Goal: Task Accomplishment & Management: Complete application form

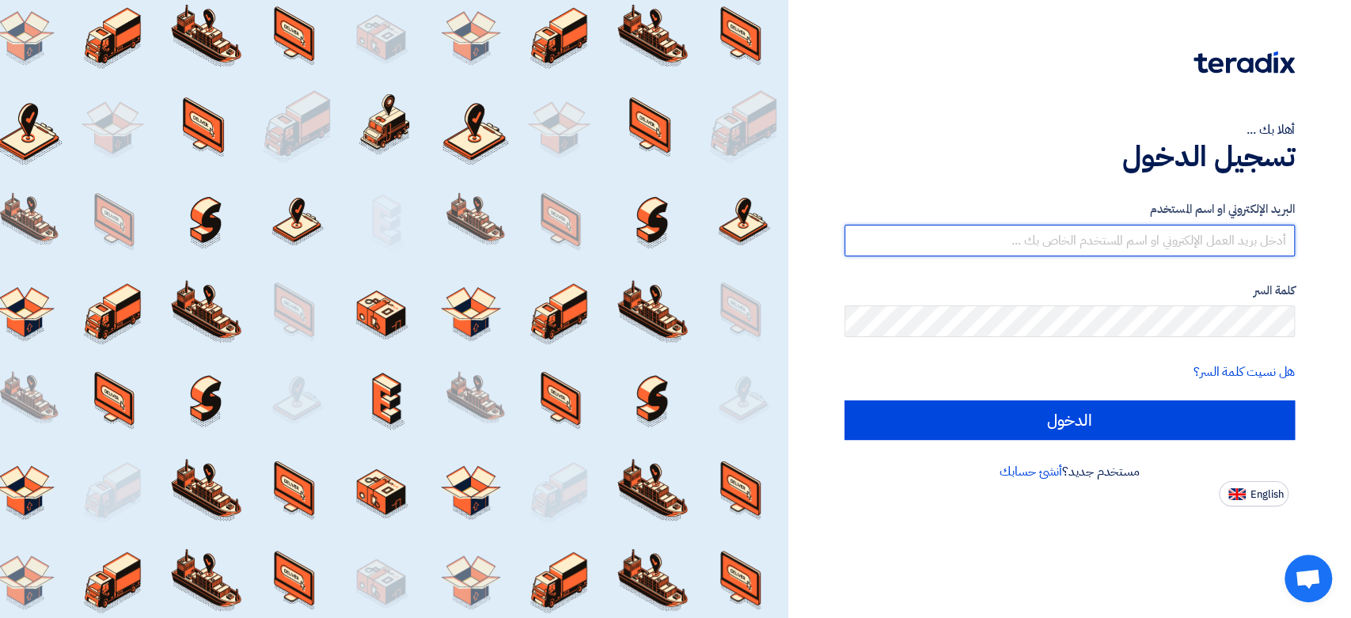
click at [1153, 253] on input "text" at bounding box center [1070, 241] width 450 height 32
type input "[EMAIL_ADDRESS][DOMAIN_NAME]"
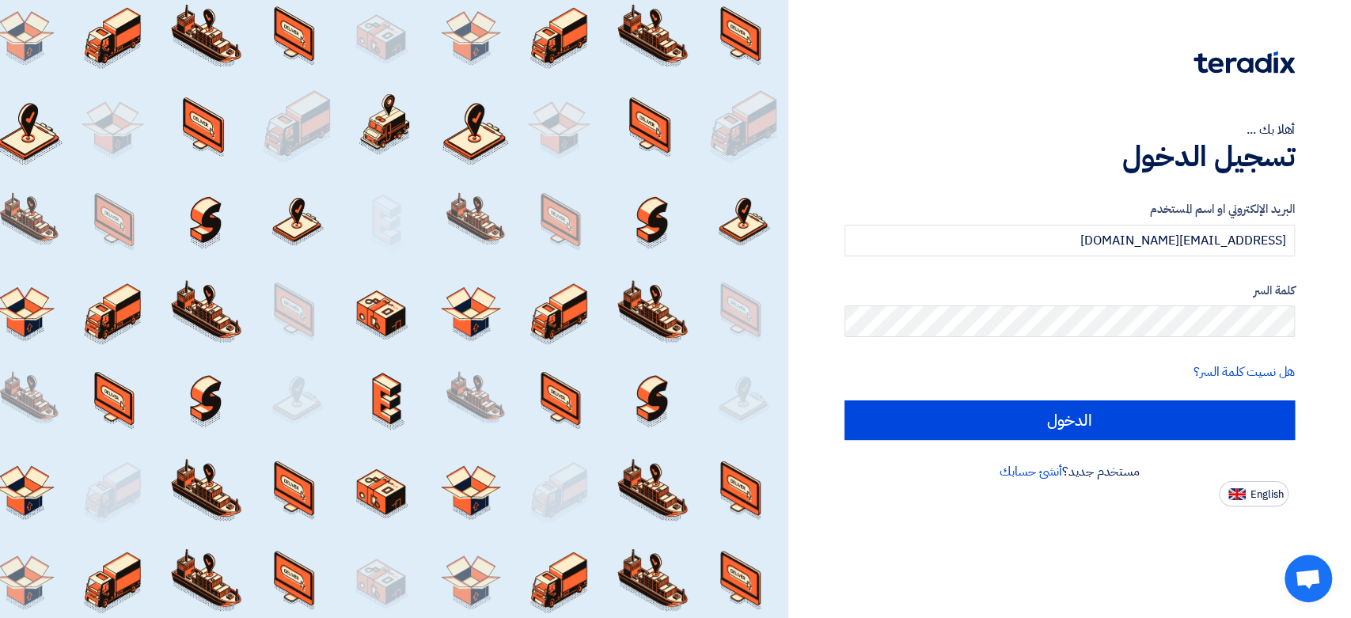
click at [1009, 399] on form "البريد الإلكتروني او اسم المستخدم [EMAIL_ADDRESS][DOMAIN_NAME] كلمة السر هل نسي…" at bounding box center [1070, 320] width 450 height 240
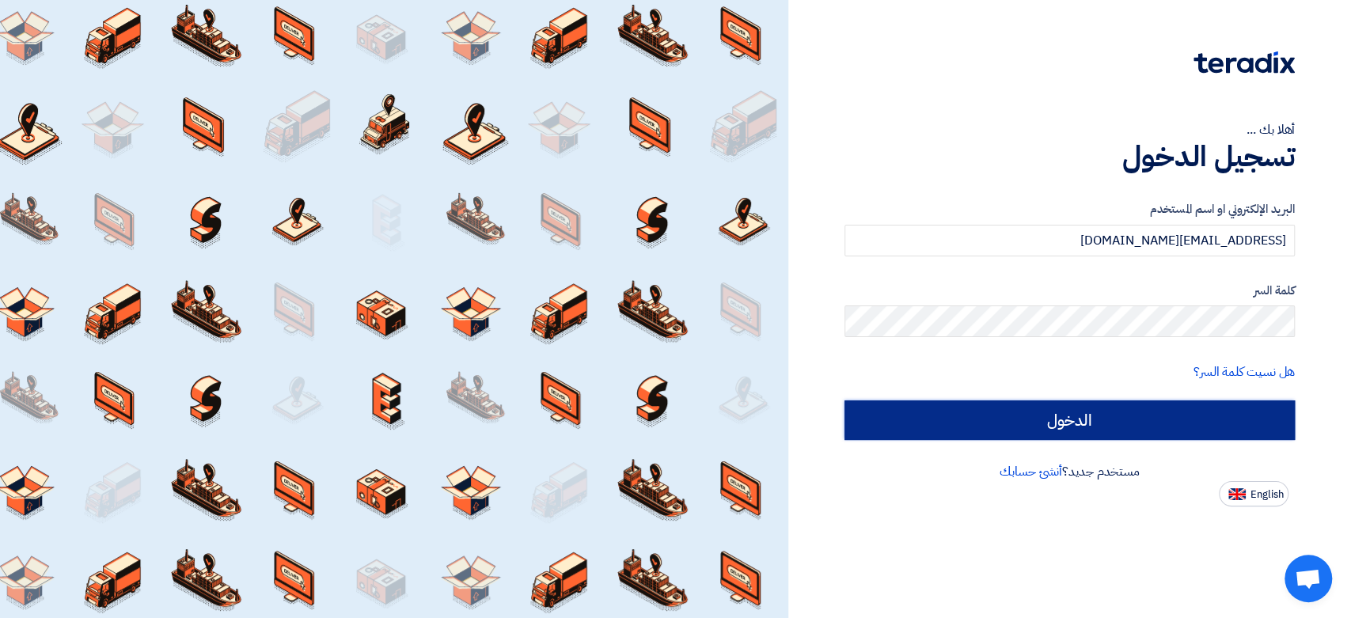
click at [1007, 414] on input "الدخول" at bounding box center [1070, 421] width 450 height 40
type input "Sign in"
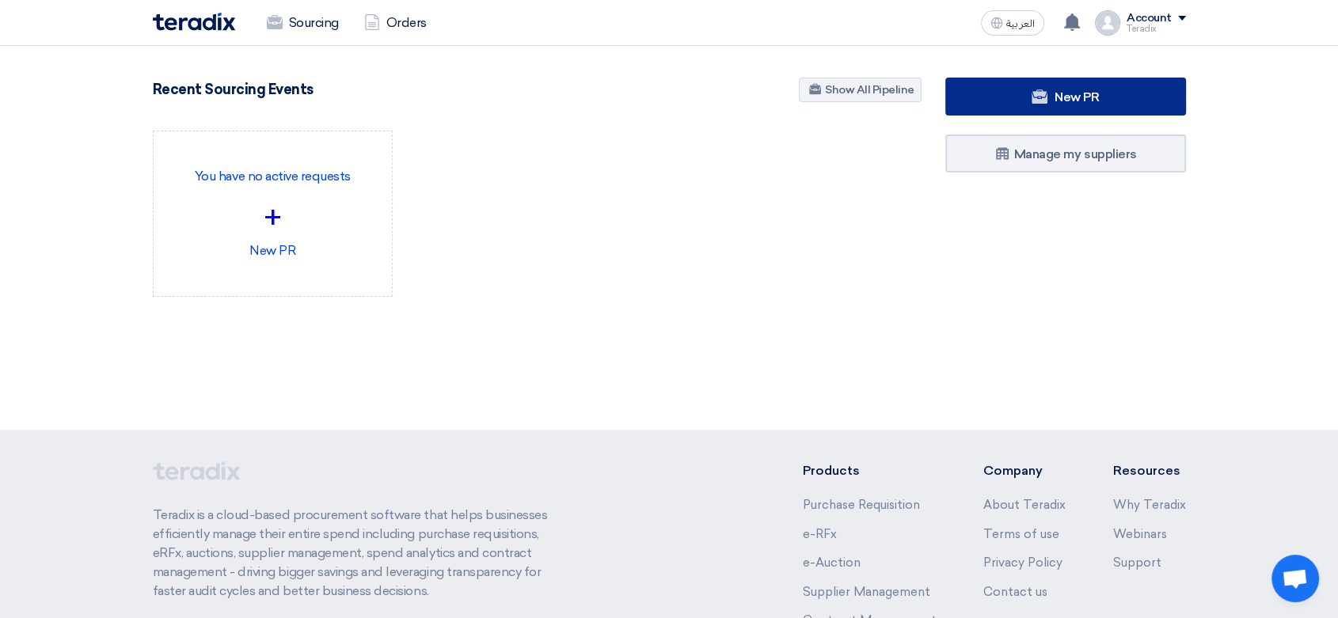
click at [1001, 96] on link "New PR" at bounding box center [1065, 97] width 241 height 38
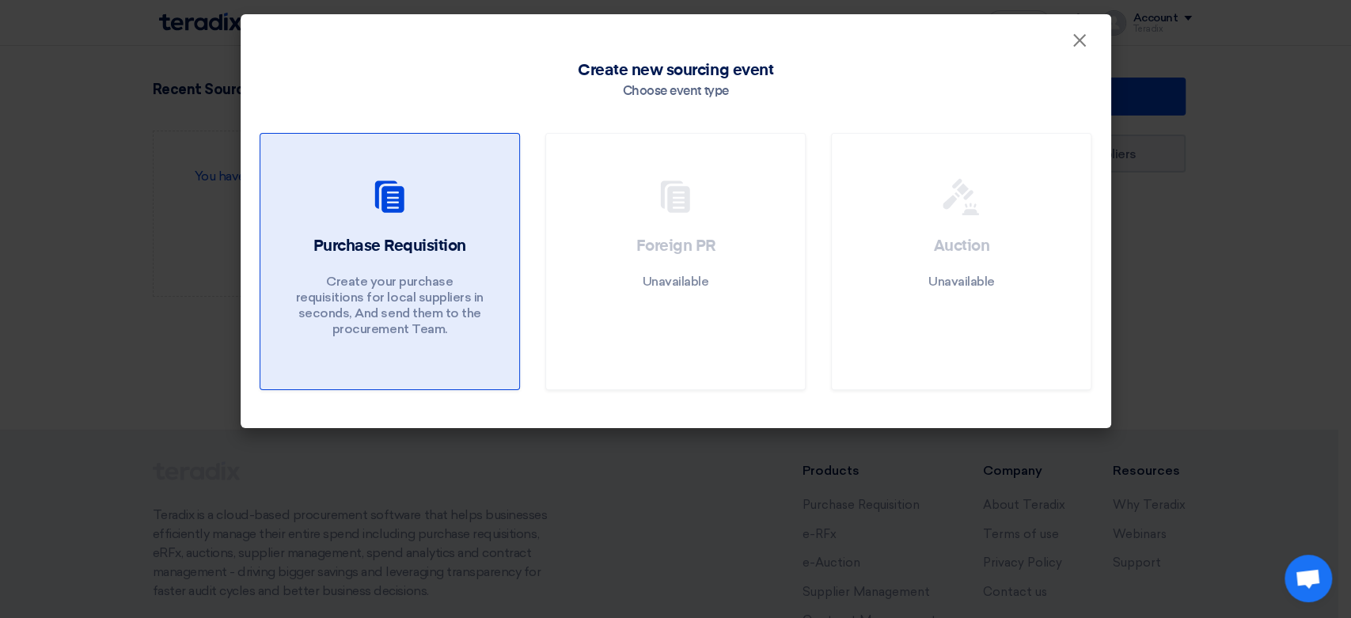
click at [452, 247] on h2 "Purchase Requisition" at bounding box center [389, 246] width 153 height 22
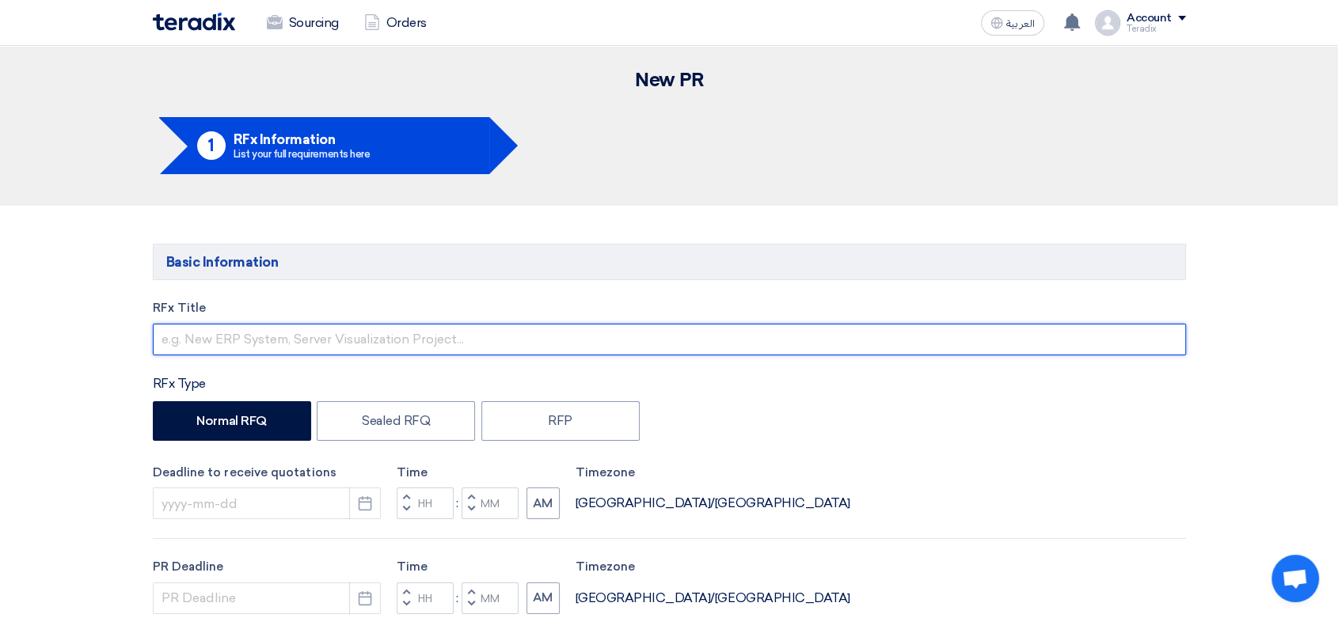
click at [317, 336] on input "text" at bounding box center [669, 340] width 1033 height 32
paste input "6000021921"
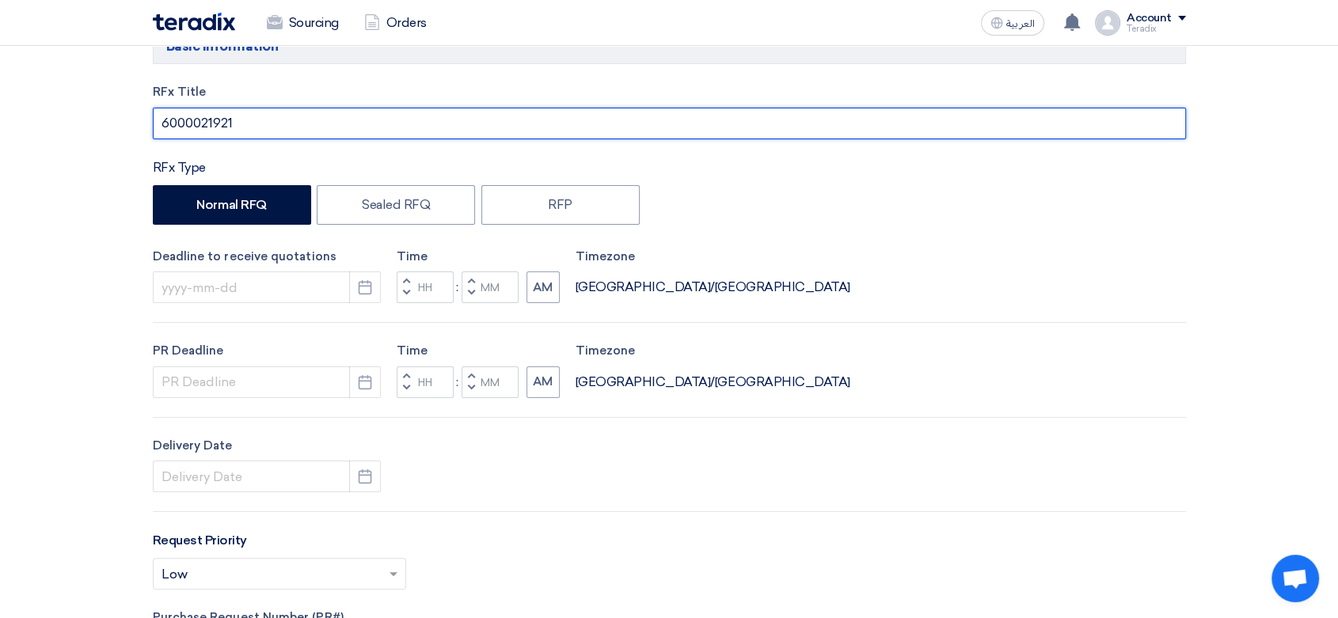
scroll to position [264, 0]
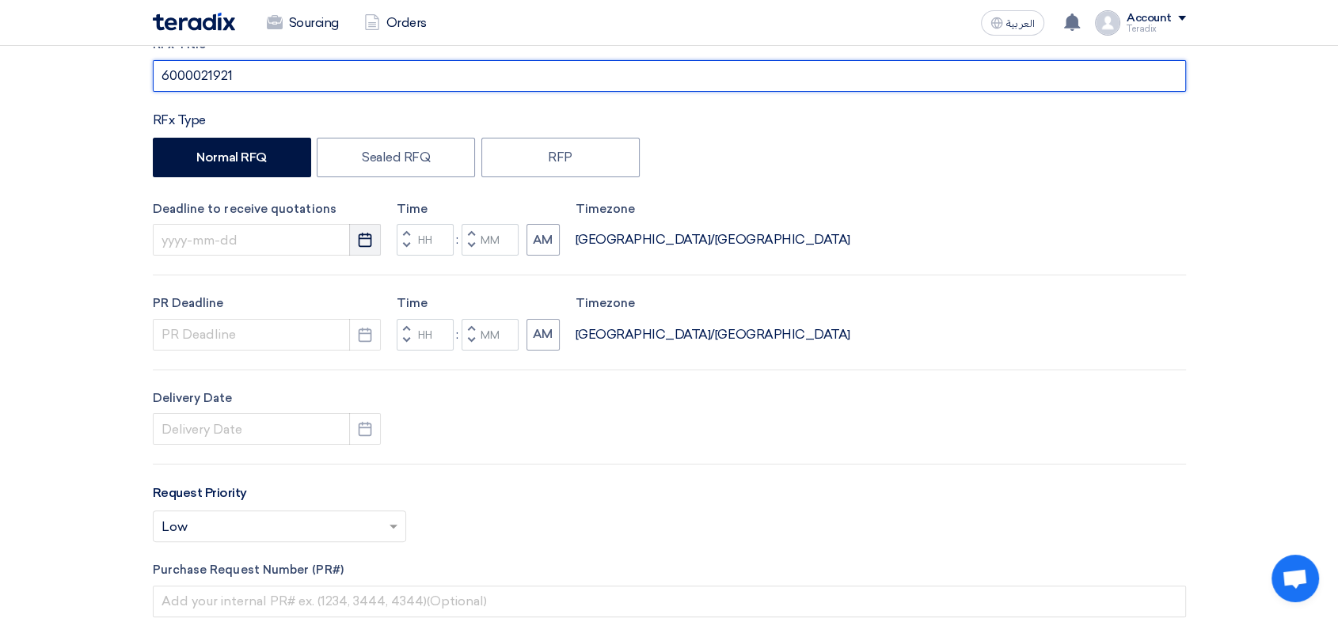
type input "6000021921"
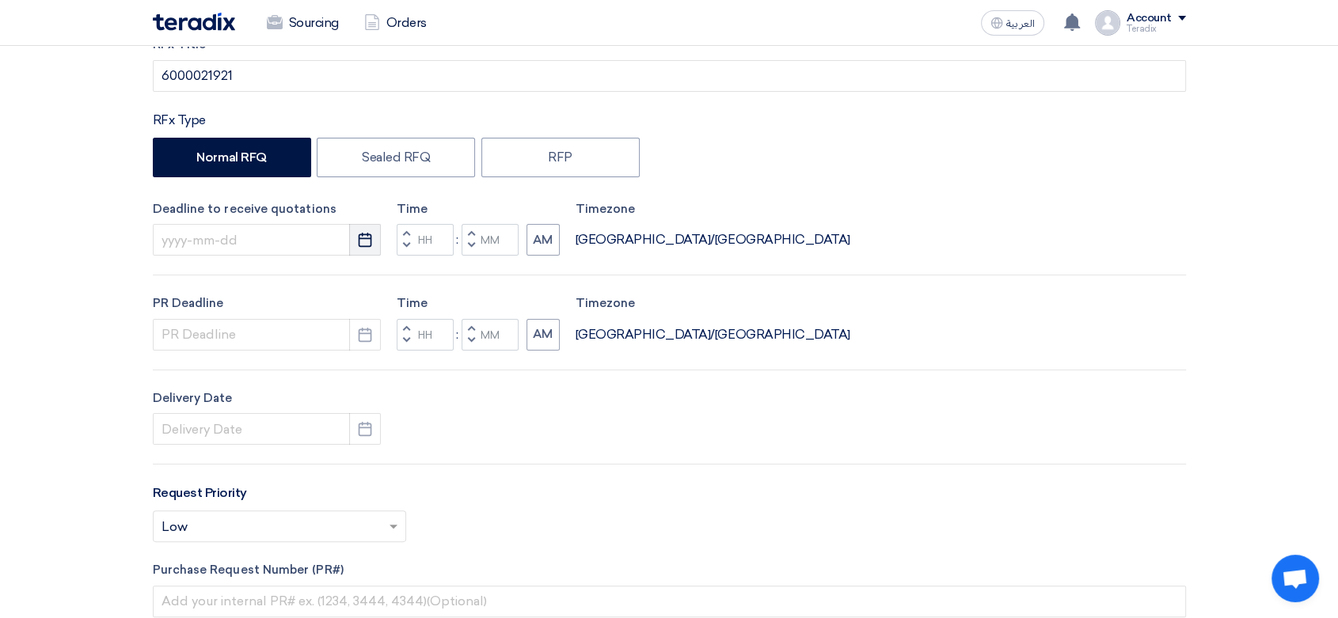
click at [367, 245] on use "button" at bounding box center [365, 240] width 13 height 14
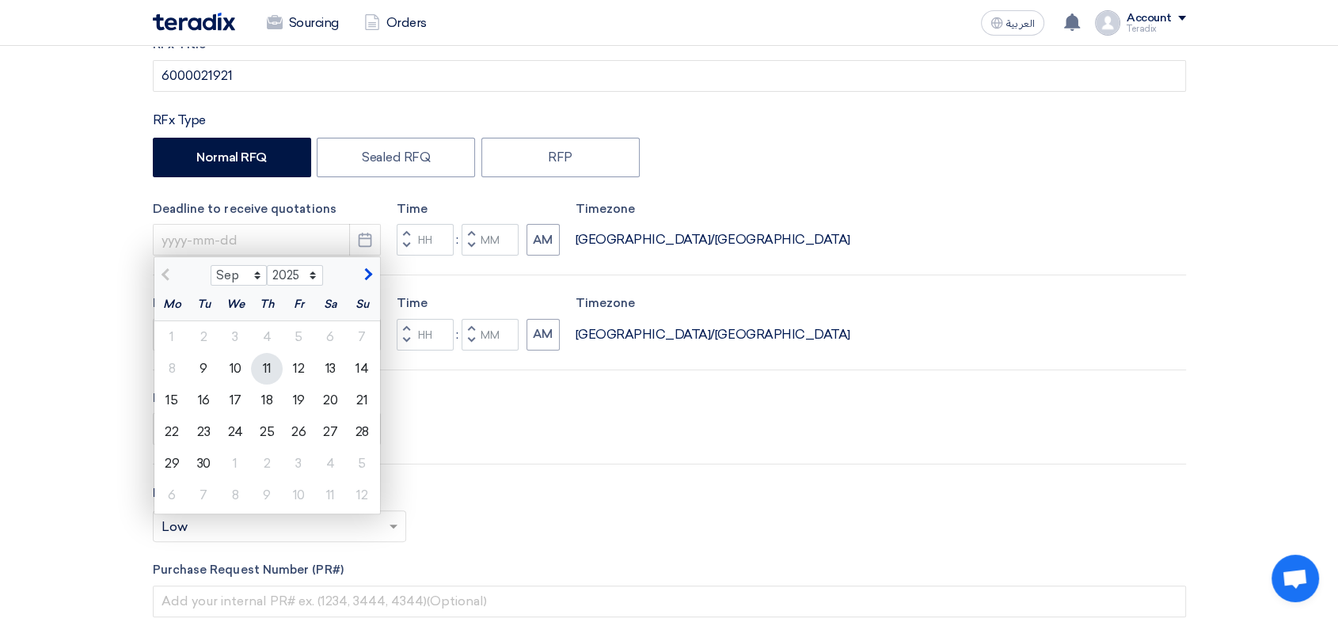
click at [260, 370] on div "11" at bounding box center [267, 369] width 32 height 32
type input "[DATE]"
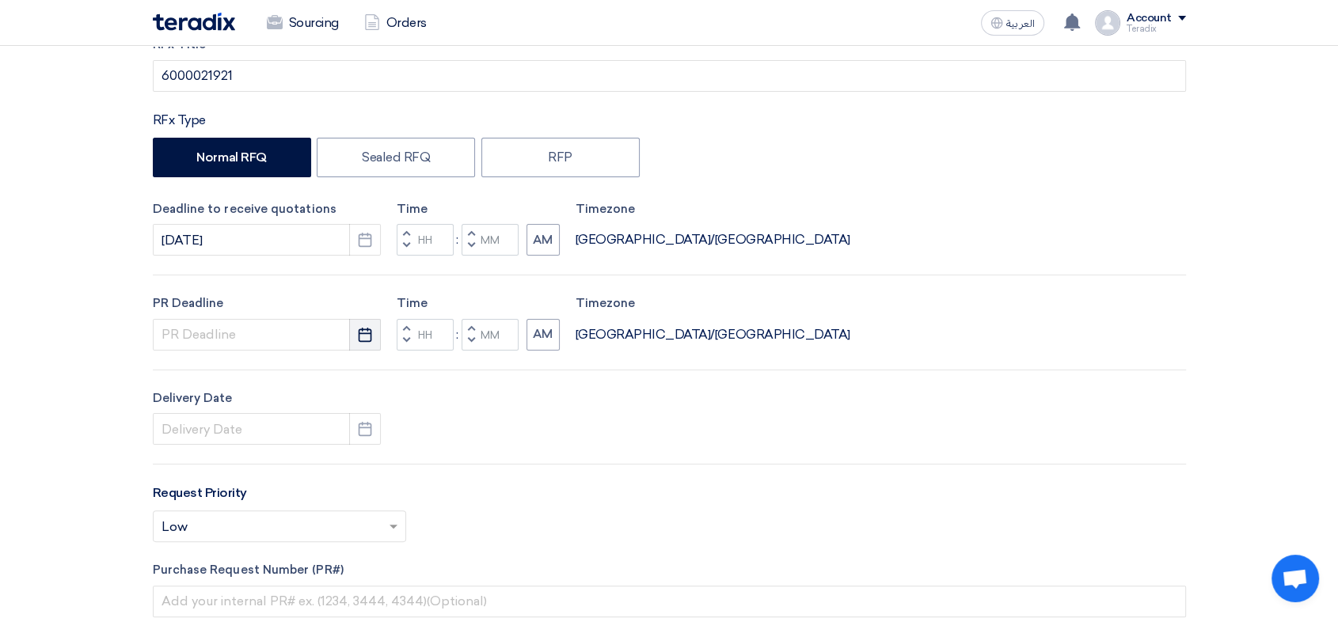
click at [374, 342] on button "Pick a date" at bounding box center [365, 335] width 32 height 32
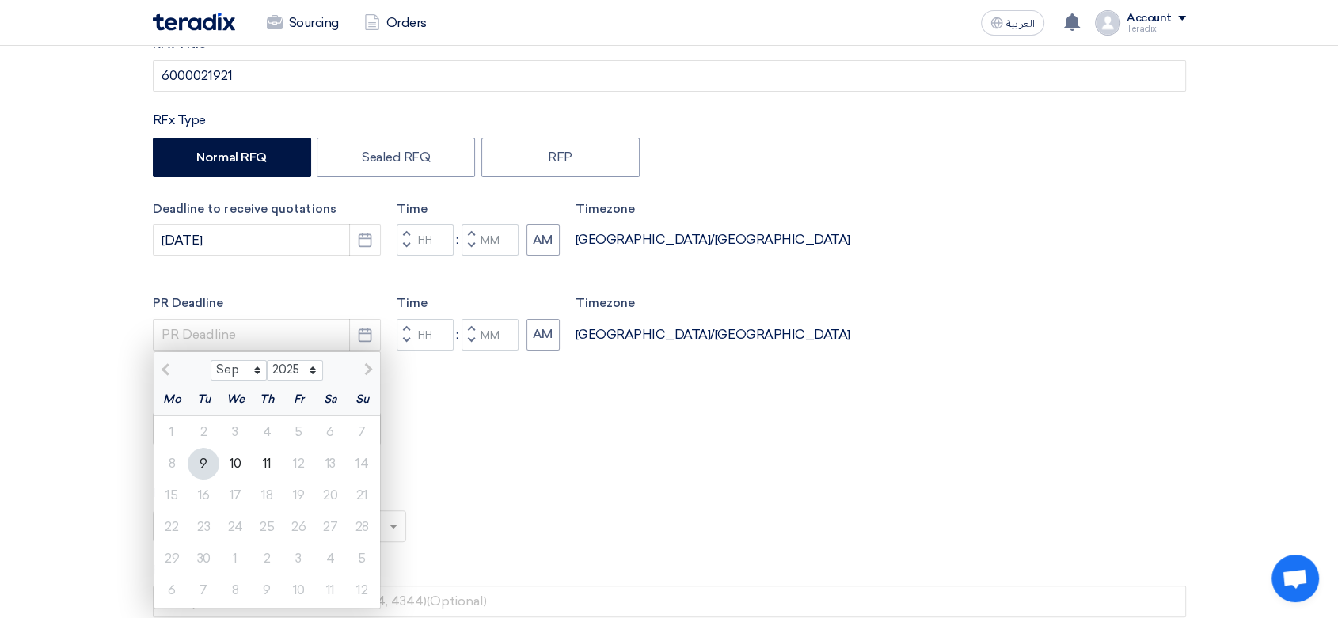
click at [265, 475] on div "11" at bounding box center [267, 464] width 32 height 32
type input "[DATE]"
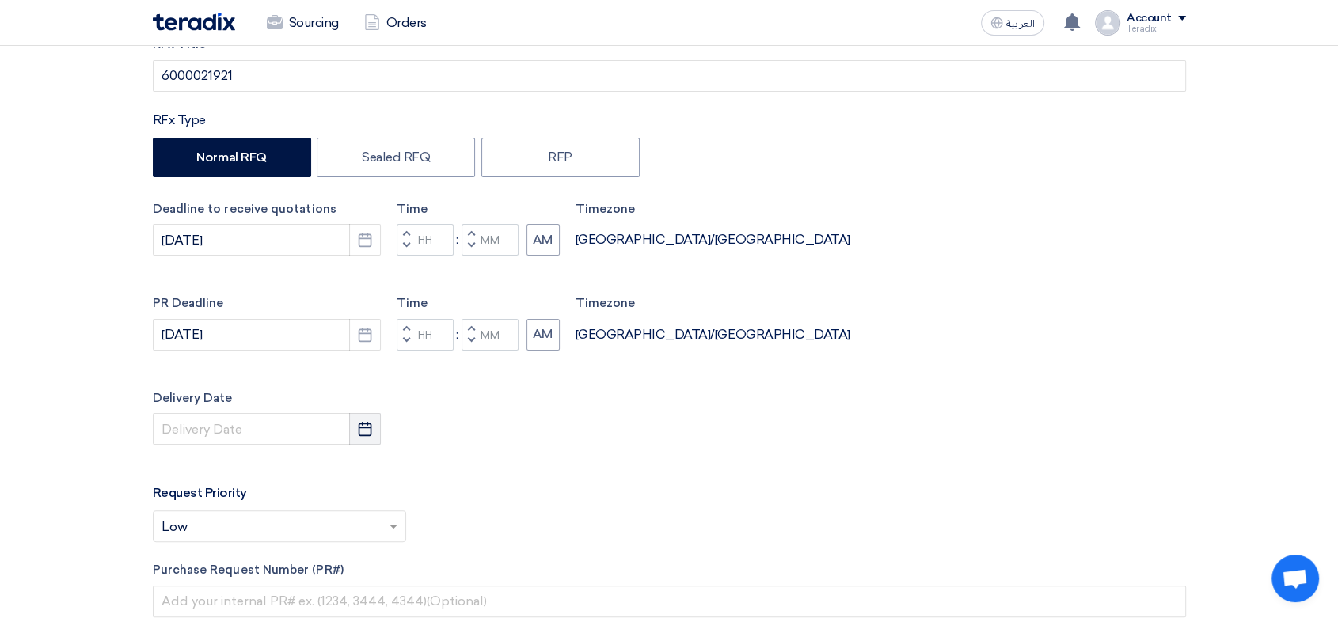
click at [357, 435] on icon "Pick a date" at bounding box center [365, 429] width 16 height 16
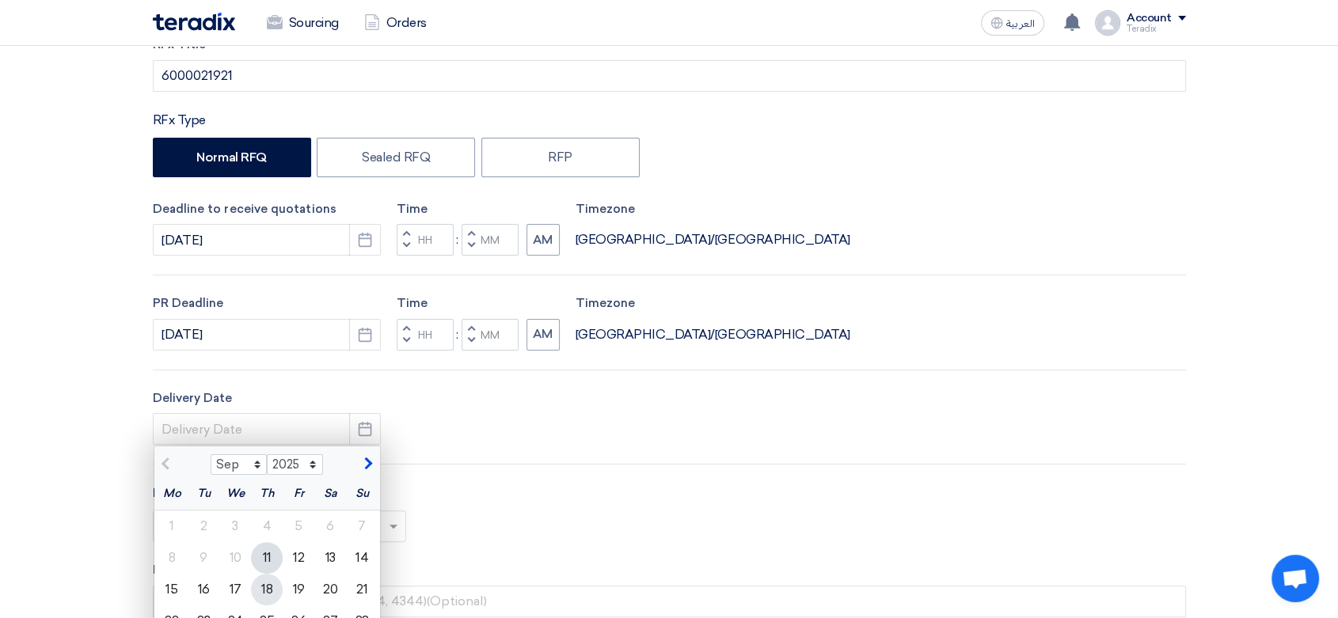
scroll to position [352, 0]
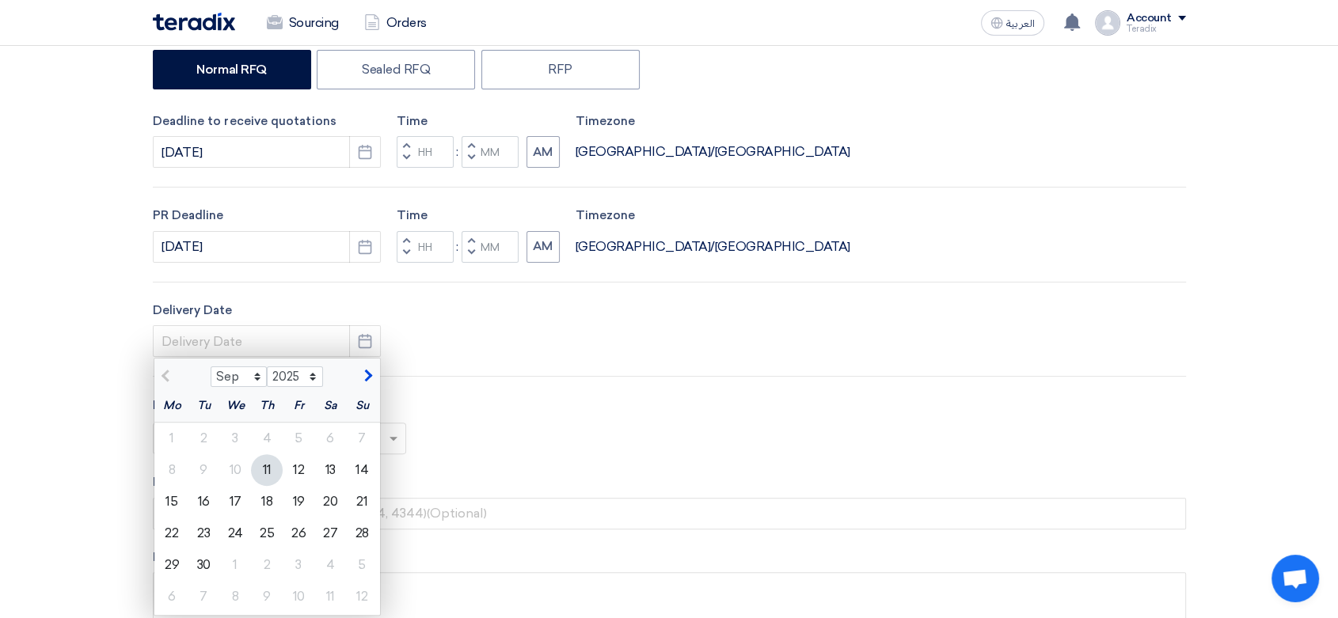
click at [275, 469] on div "11" at bounding box center [267, 470] width 32 height 32
type input "[DATE]"
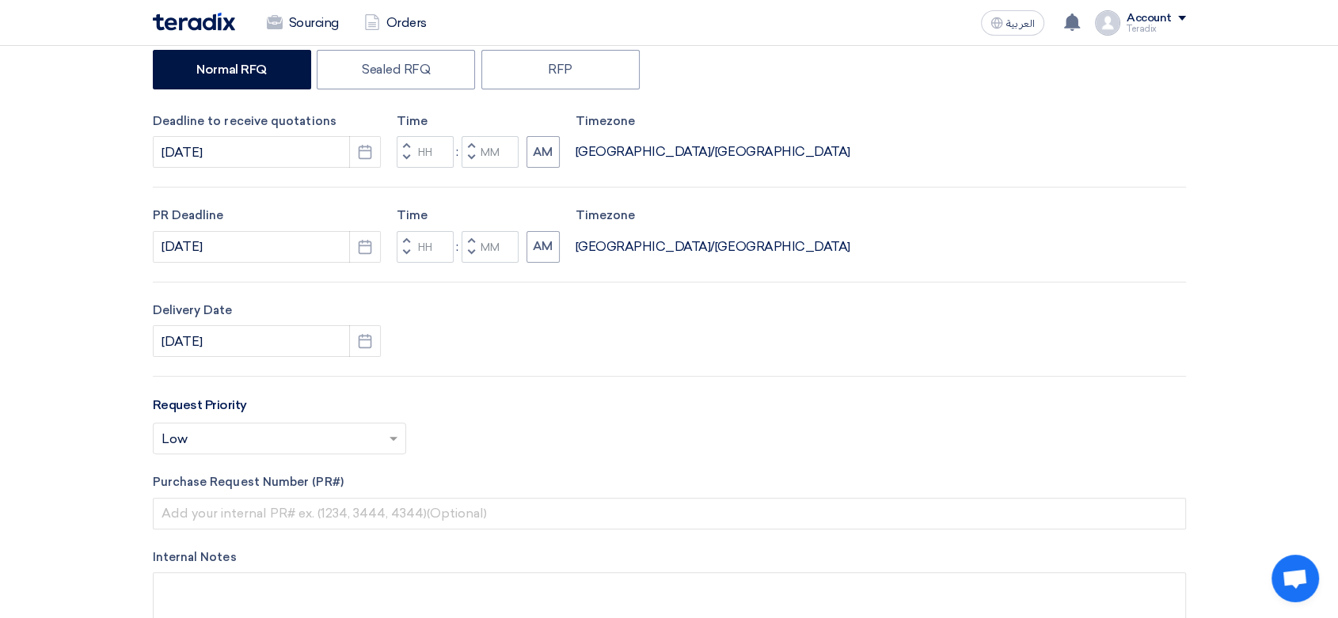
click at [471, 159] on span "button" at bounding box center [471, 158] width 6 height 10
type input "11"
type input "59"
click at [473, 254] on span "button" at bounding box center [471, 253] width 6 height 10
type input "11"
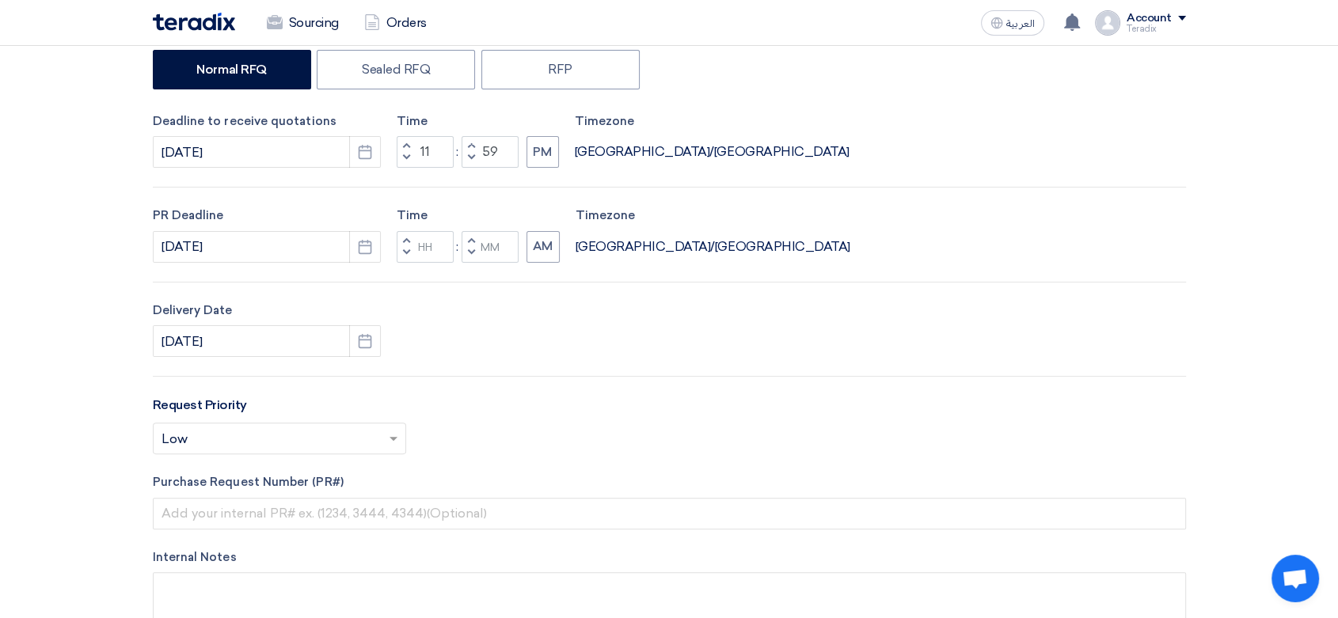
type input "59"
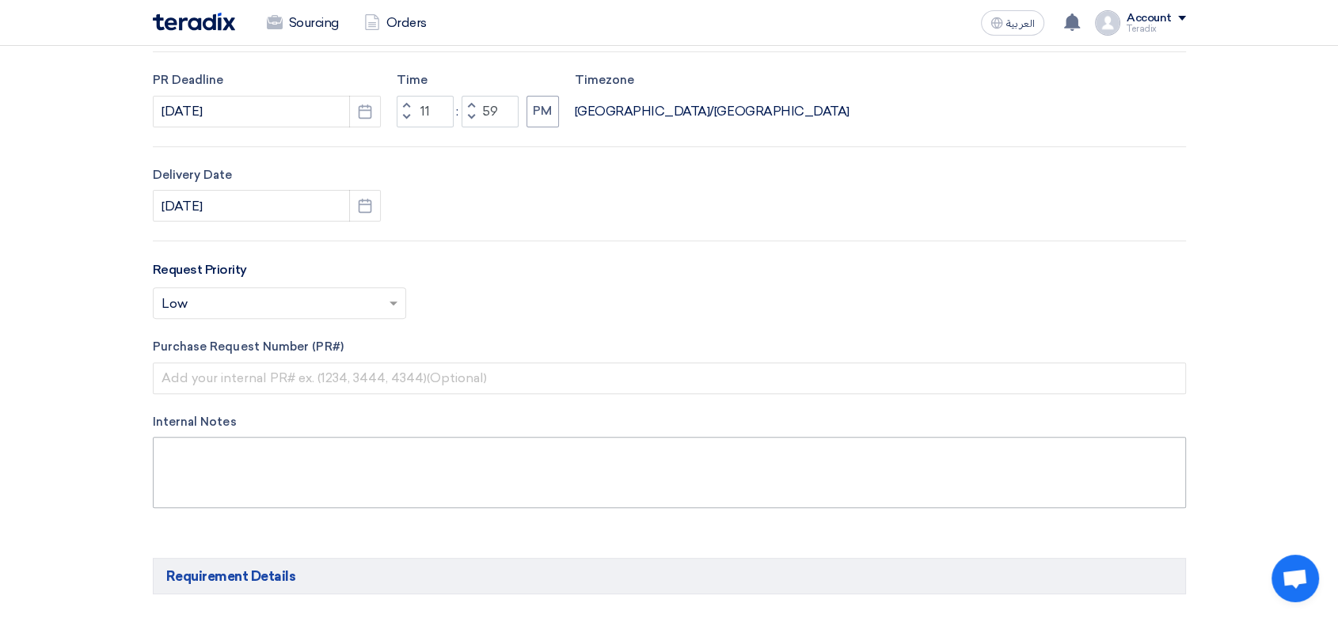
scroll to position [527, 0]
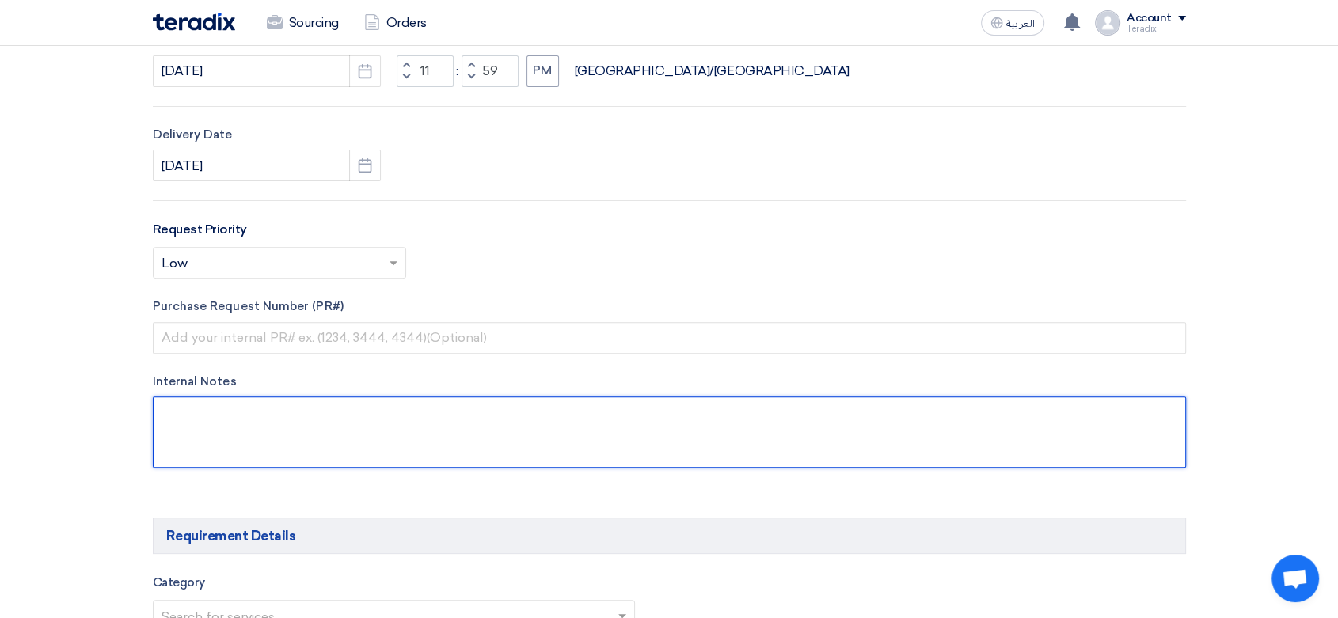
click at [429, 431] on textarea at bounding box center [669, 432] width 1033 height 71
paste textarea "Reem Albuainain [EMAIL_ADDRESS][DOMAIN_NAME] [PHONE_NUMBER](Work) Arabian Pipes…"
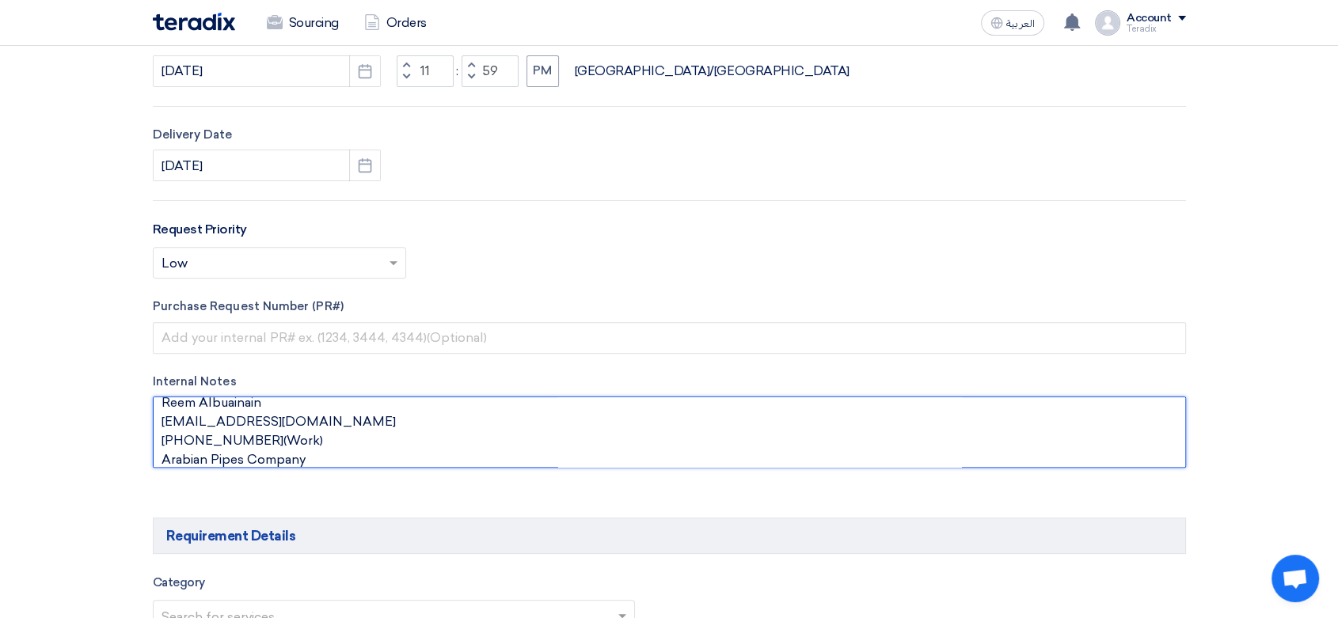
click at [310, 398] on textarea at bounding box center [669, 432] width 1033 height 71
paste textarea "Purchasing Specialist"
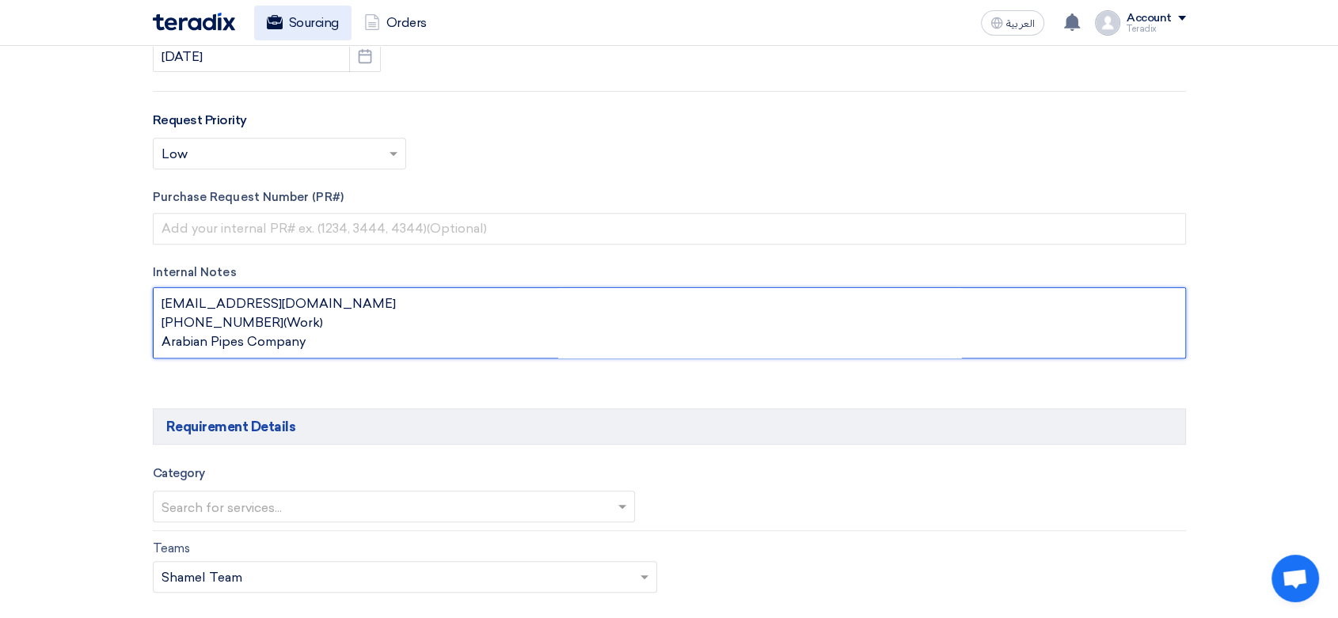
scroll to position [880, 0]
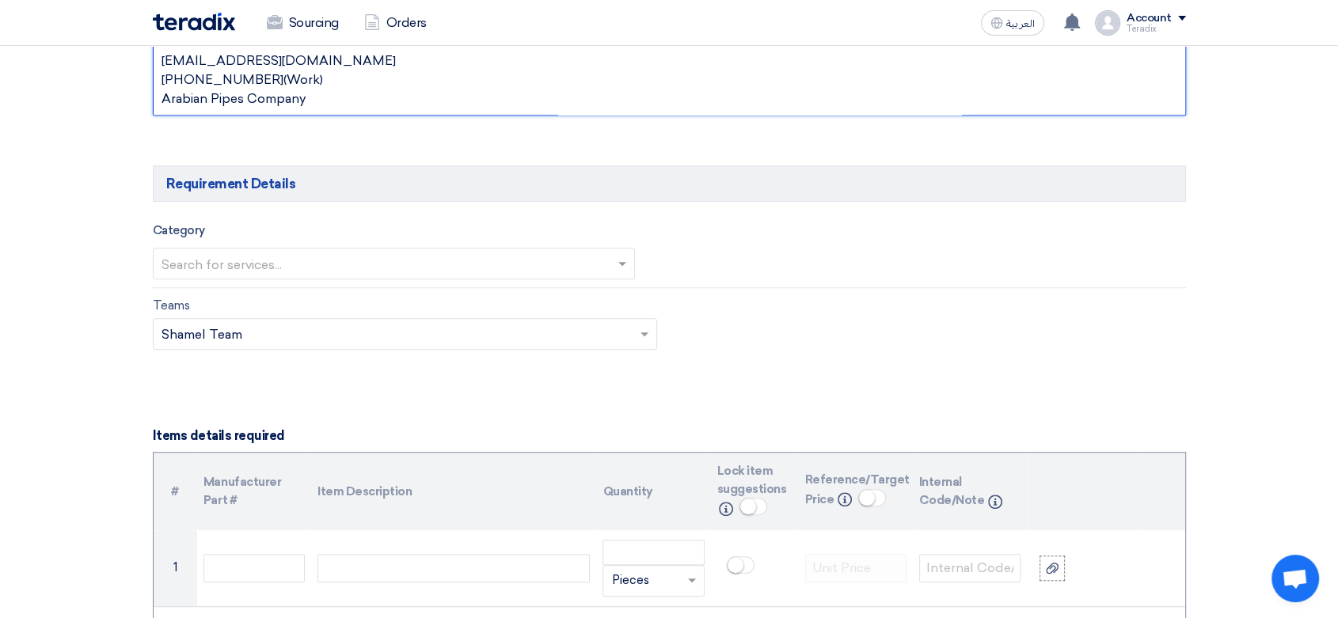
type textarea "Reem Albuainain Purchasing Specialist [EMAIL_ADDRESS][DOMAIN_NAME] [PHONE_NUMBE…"
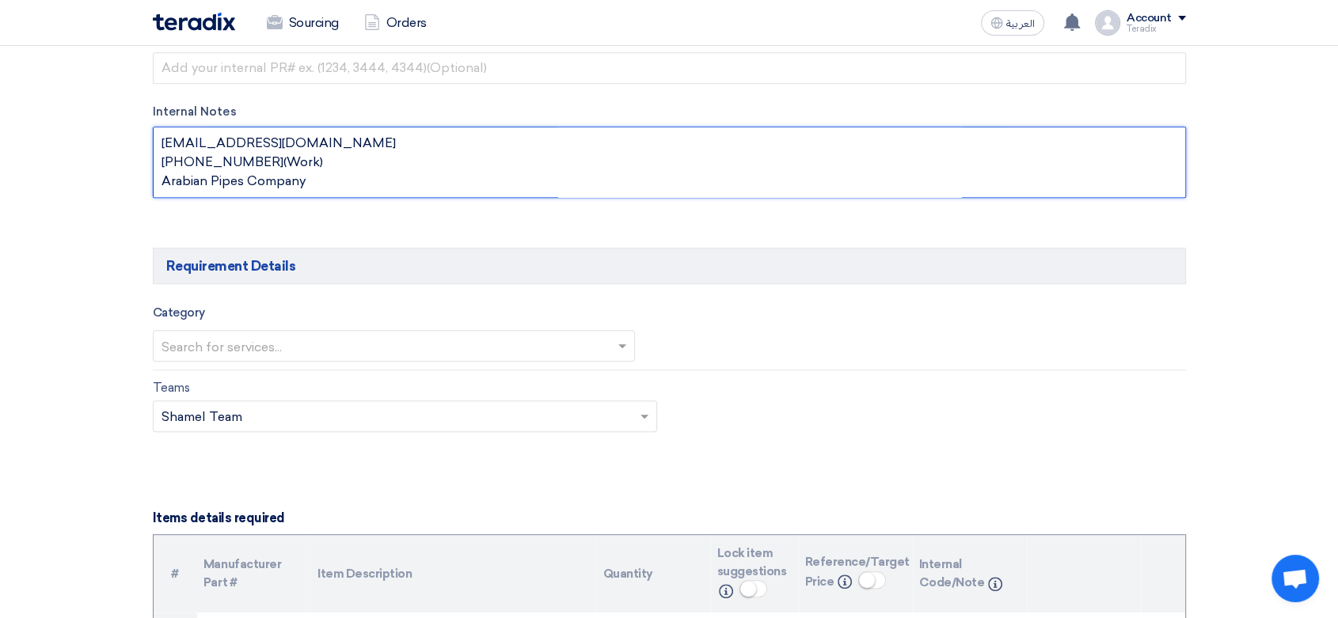
scroll to position [967, 0]
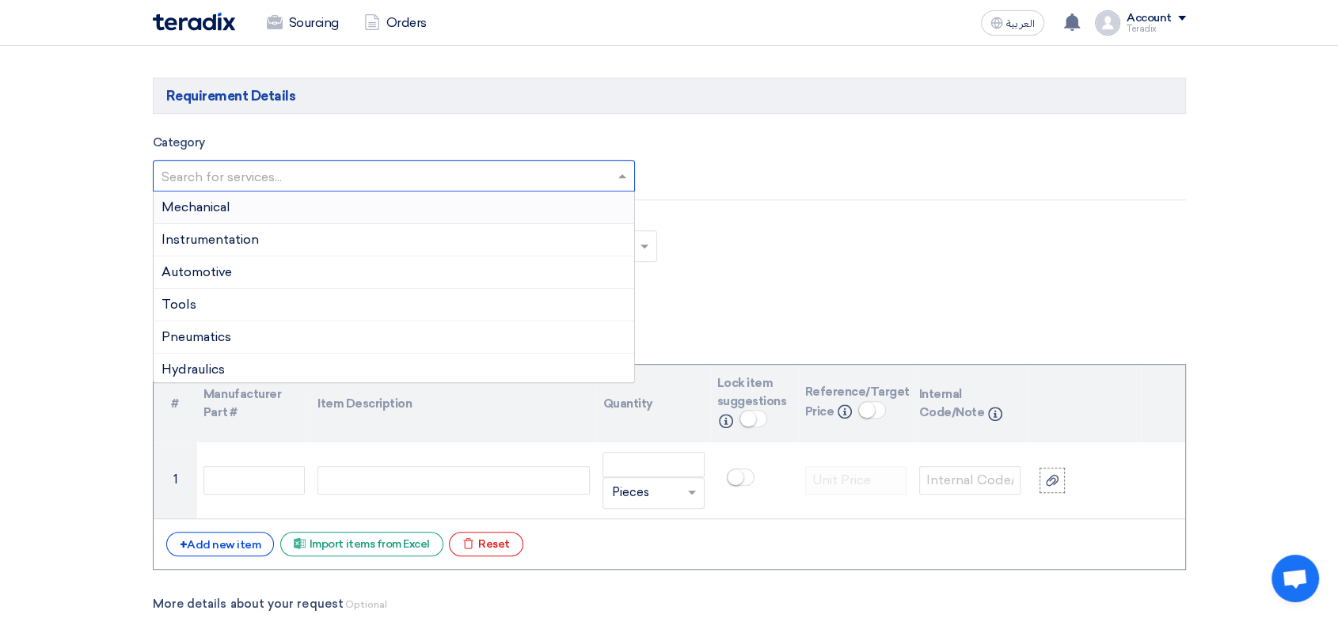
click at [423, 173] on input "text" at bounding box center [387, 177] width 450 height 26
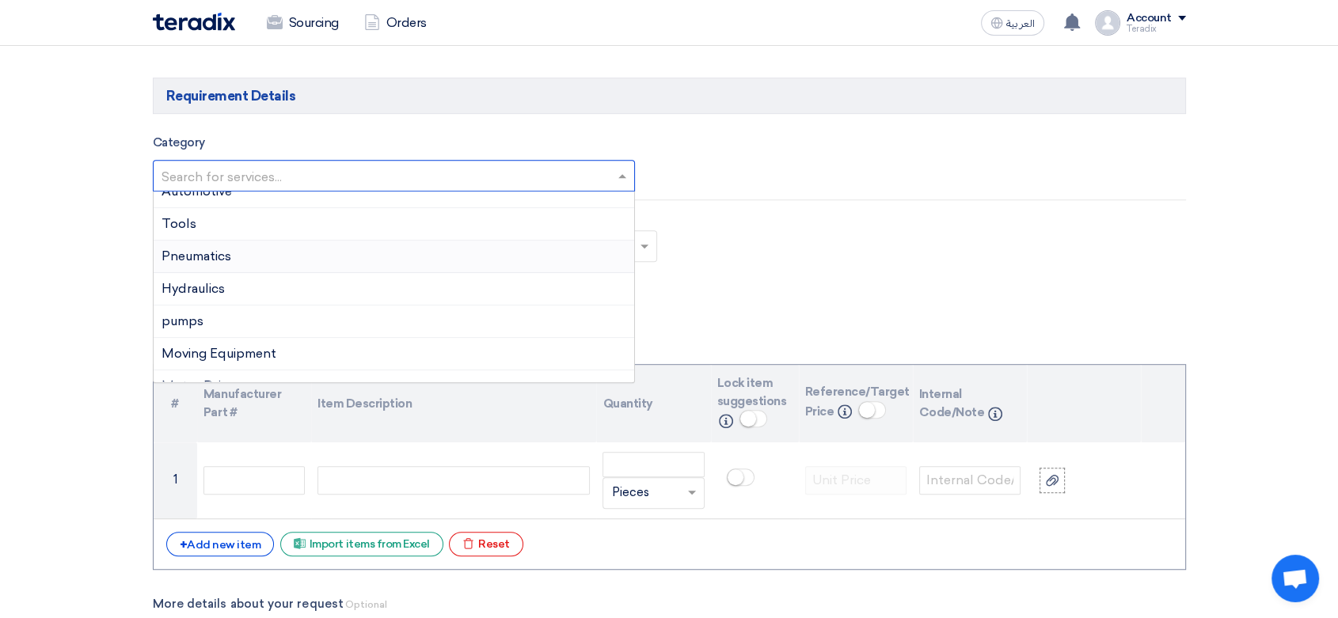
scroll to position [176, 0]
click at [236, 228] on div "pumps" at bounding box center [394, 227] width 481 height 32
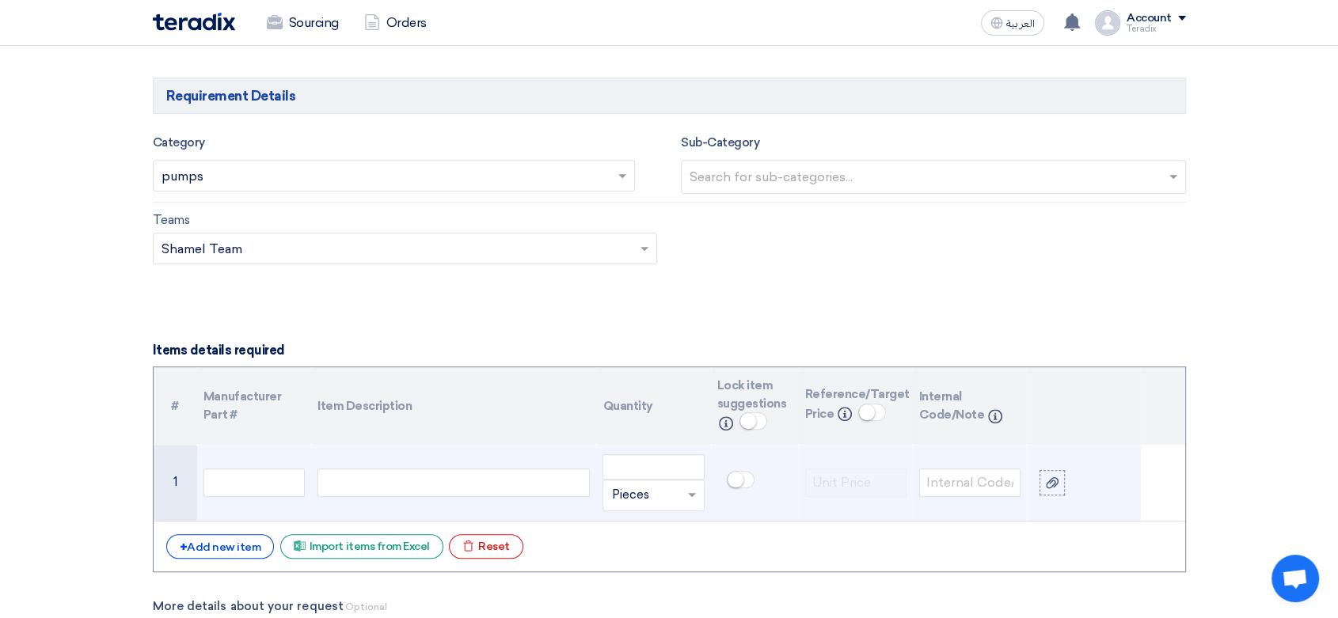
drag, startPoint x: 376, startPoint y: 482, endPoint x: 378, endPoint y: 473, distance: 8.9
click at [378, 476] on div at bounding box center [453, 483] width 272 height 29
paste div
click at [500, 485] on div at bounding box center [453, 483] width 272 height 29
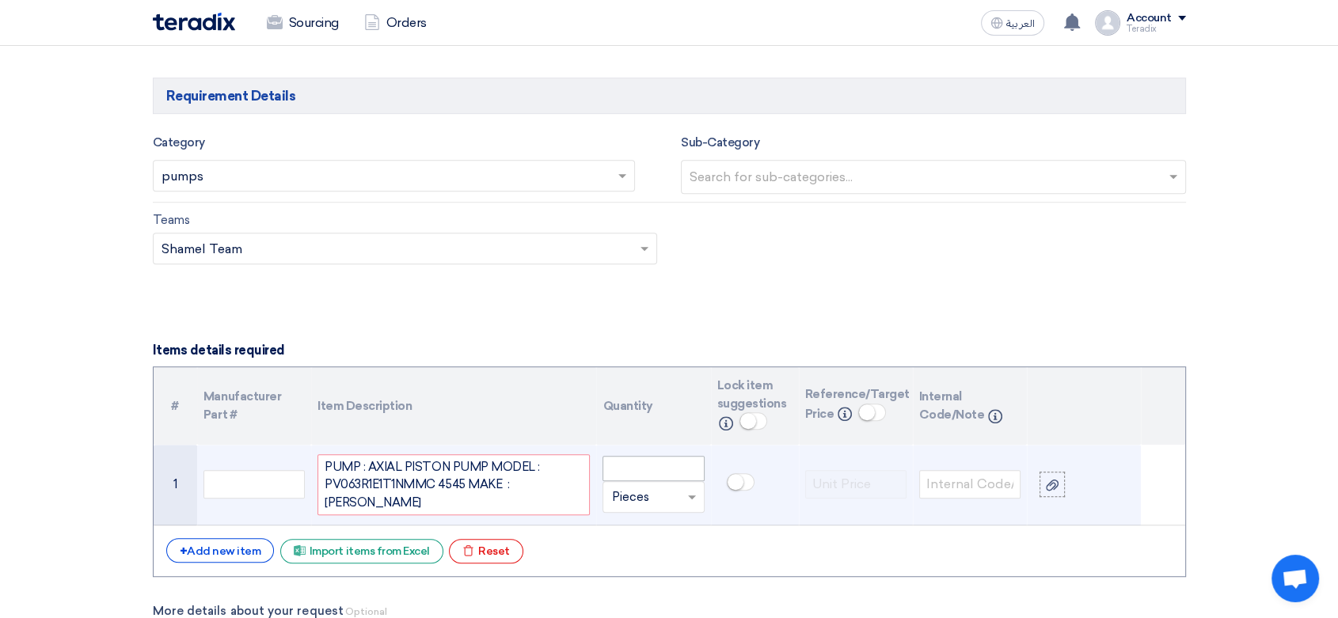
scroll to position [960, 0]
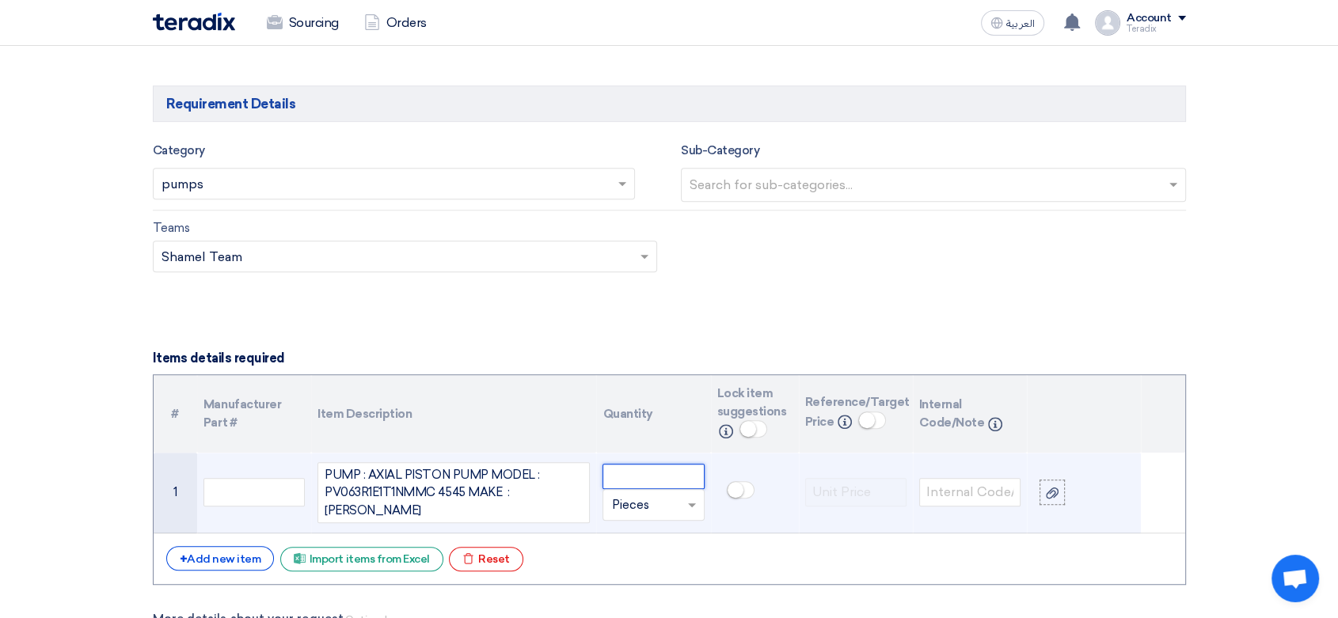
click at [621, 475] on input "number" at bounding box center [652, 476] width 101 height 25
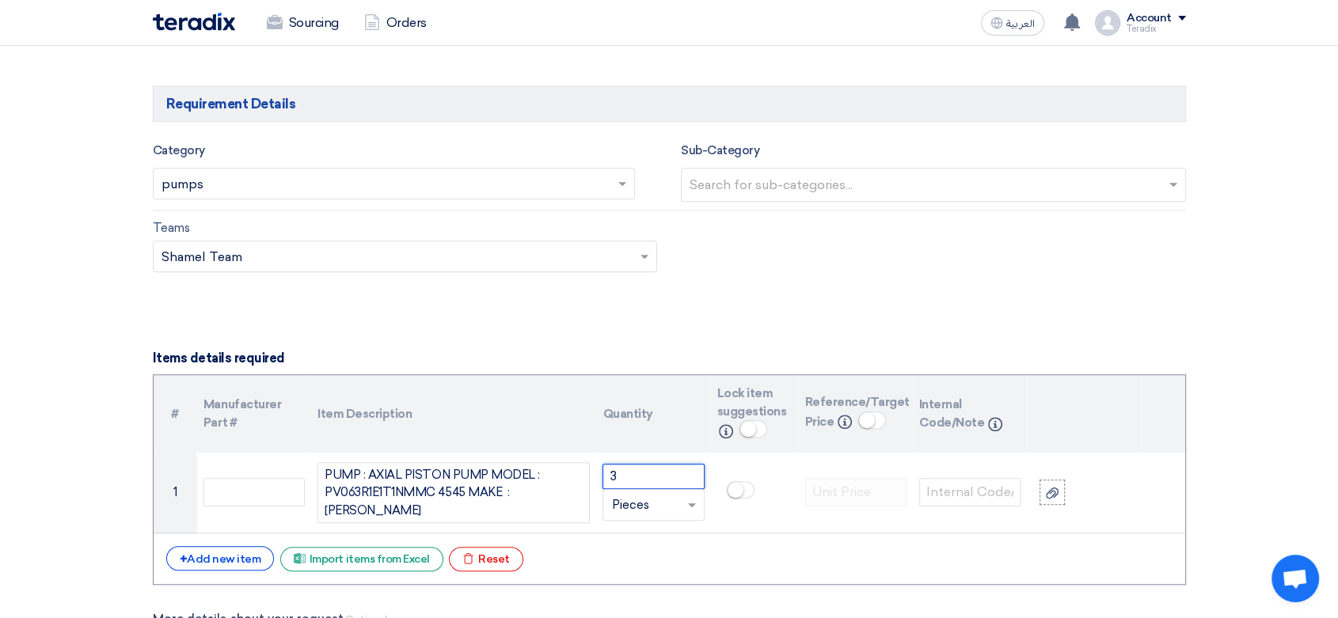
type input "3"
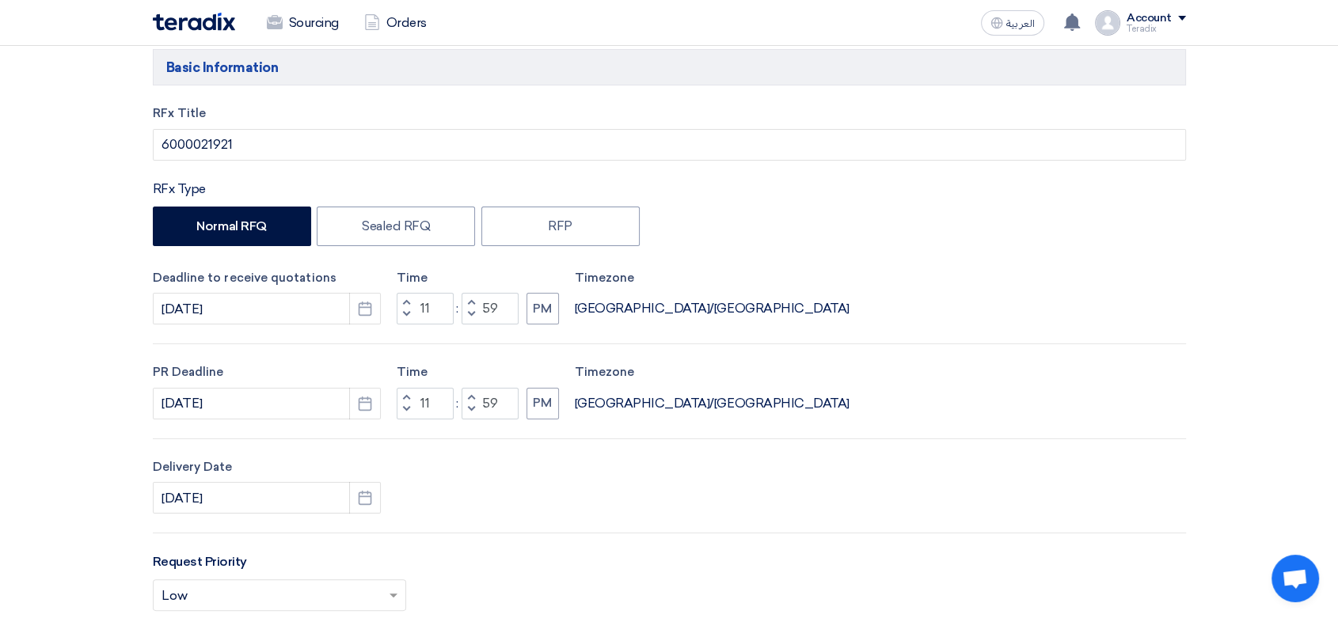
scroll to position [0, 0]
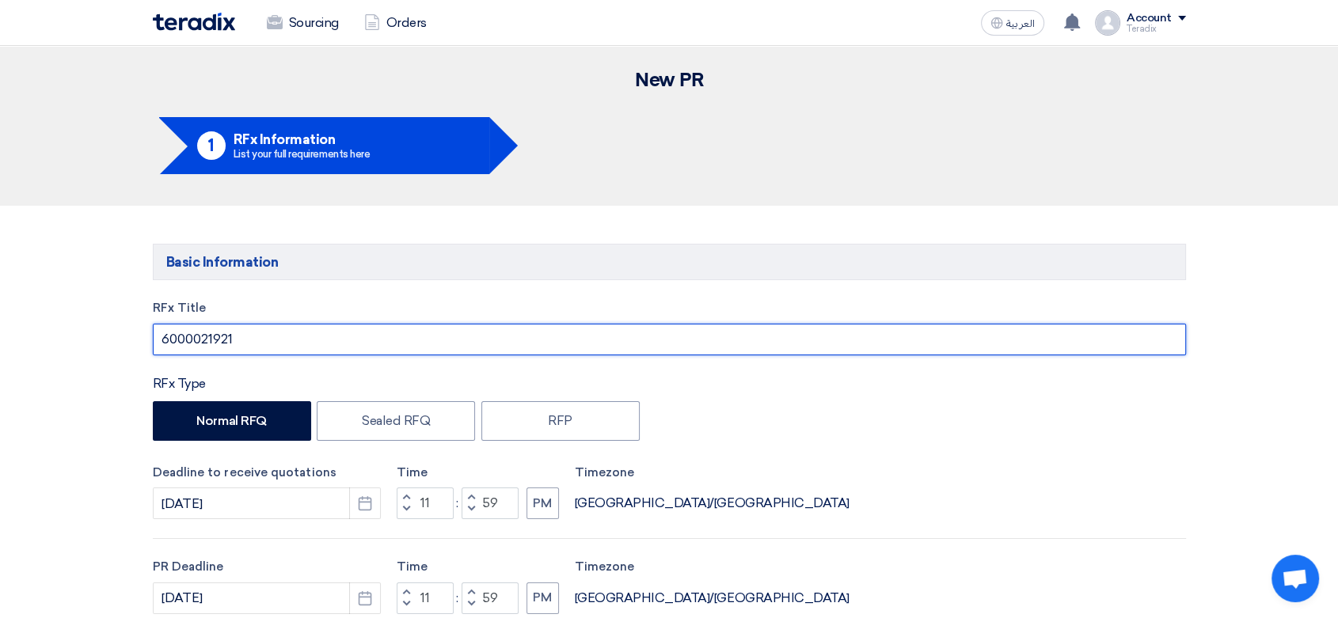
drag, startPoint x: 278, startPoint y: 340, endPoint x: 0, endPoint y: 281, distance: 284.0
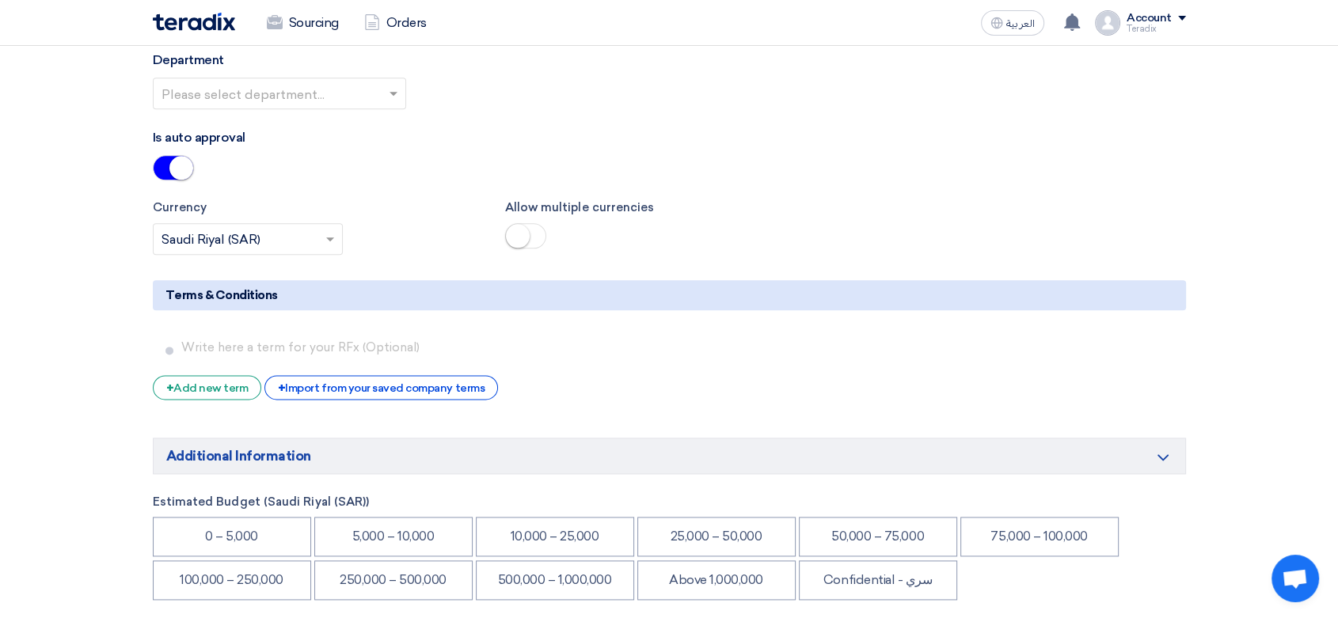
scroll to position [1759, 0]
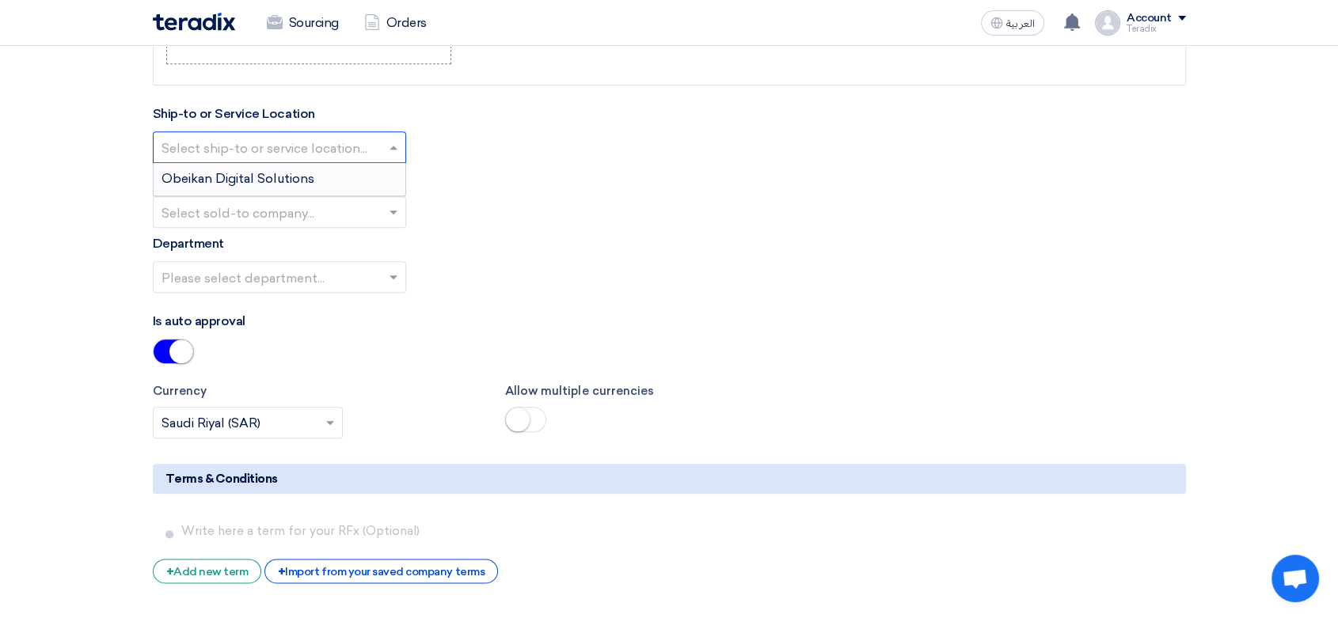
click at [359, 151] on input "text" at bounding box center [272, 149] width 220 height 26
click at [355, 163] on div "Obeikan Digital Solutions" at bounding box center [280, 179] width 252 height 32
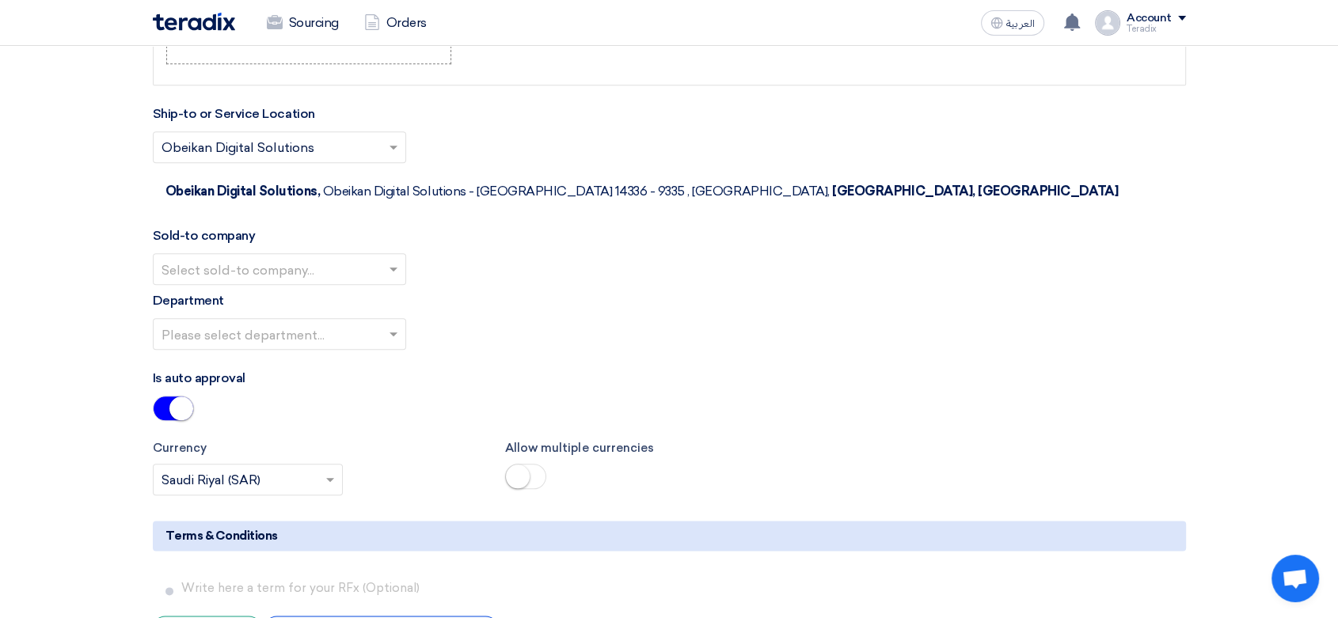
click at [356, 258] on input "text" at bounding box center [272, 271] width 220 height 26
drag, startPoint x: 355, startPoint y: 261, endPoint x: 366, endPoint y: 262, distance: 10.3
click at [357, 293] on span "SHAMEL / Obeikan Digital Solutions" at bounding box center [272, 300] width 220 height 15
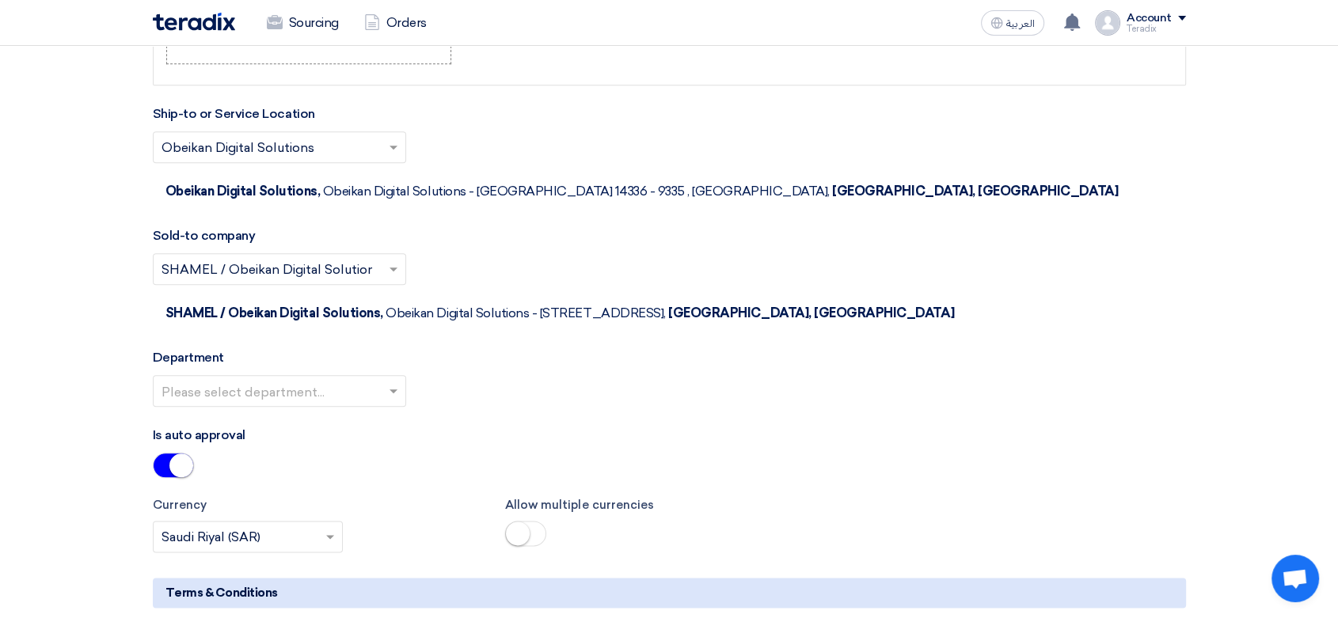
click at [374, 380] on input "text" at bounding box center [272, 393] width 220 height 26
click at [374, 407] on div "Procurement Department" at bounding box center [280, 423] width 252 height 32
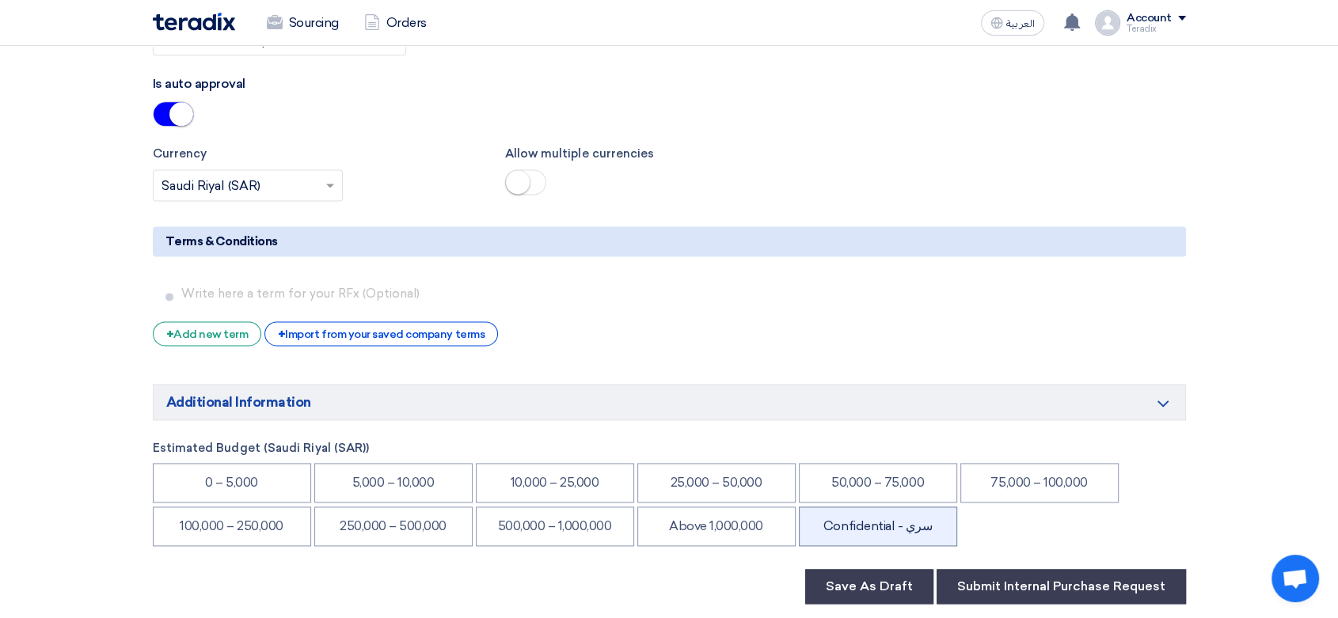
click at [901, 507] on li "Confidential - سري" at bounding box center [878, 527] width 158 height 40
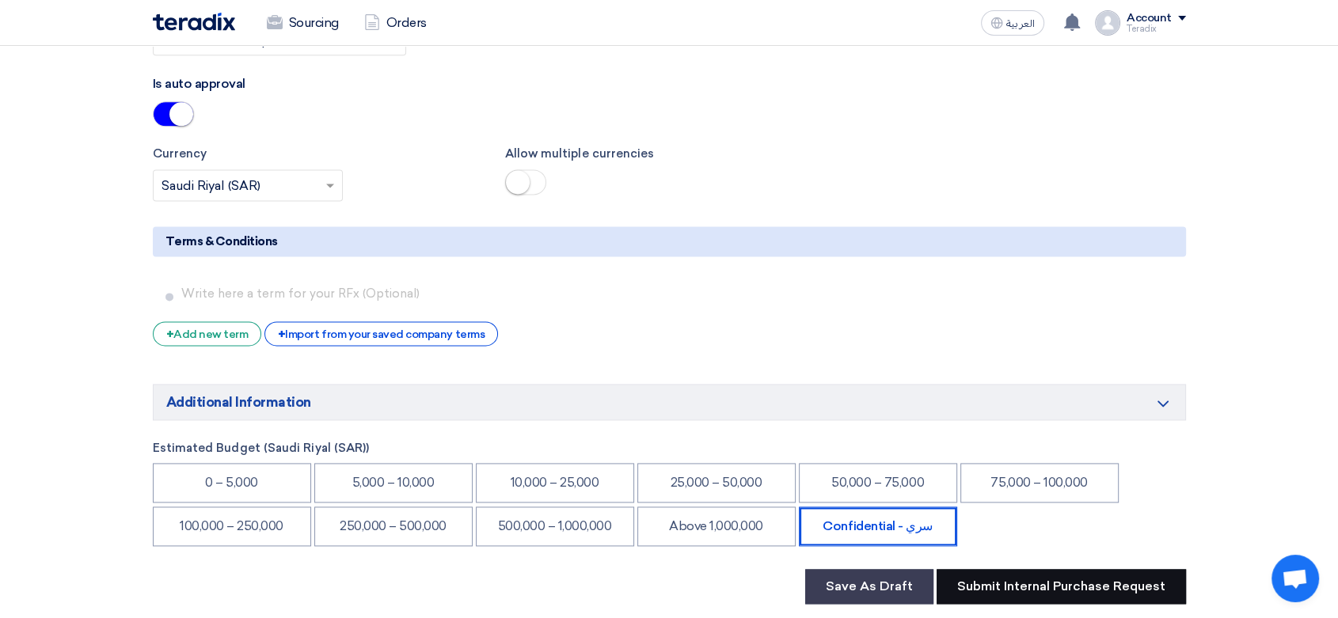
drag, startPoint x: 986, startPoint y: 486, endPoint x: 1008, endPoint y: 501, distance: 26.1
click at [1008, 569] on button "Submit Internal Purchase Request" at bounding box center [1061, 586] width 249 height 35
click at [1009, 569] on button "Submit Internal Purchase Request" at bounding box center [1061, 586] width 249 height 35
